Goal: Task Accomplishment & Management: Manage account settings

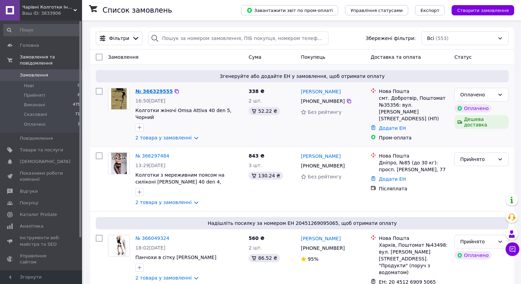
click at [146, 90] on link "№ 366329555" at bounding box center [153, 91] width 37 height 5
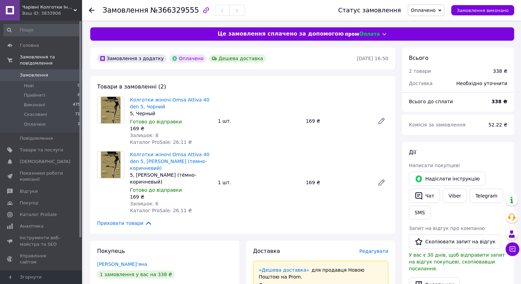
click at [441, 10] on icon at bounding box center [439, 10] width 3 height 3
click at [431, 23] on li "Прийнято" at bounding box center [426, 24] width 36 height 10
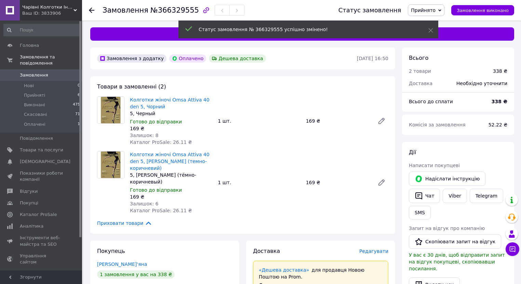
click at [26, 72] on span "Замовлення" at bounding box center [34, 75] width 28 height 6
